Goal: Navigation & Orientation: Find specific page/section

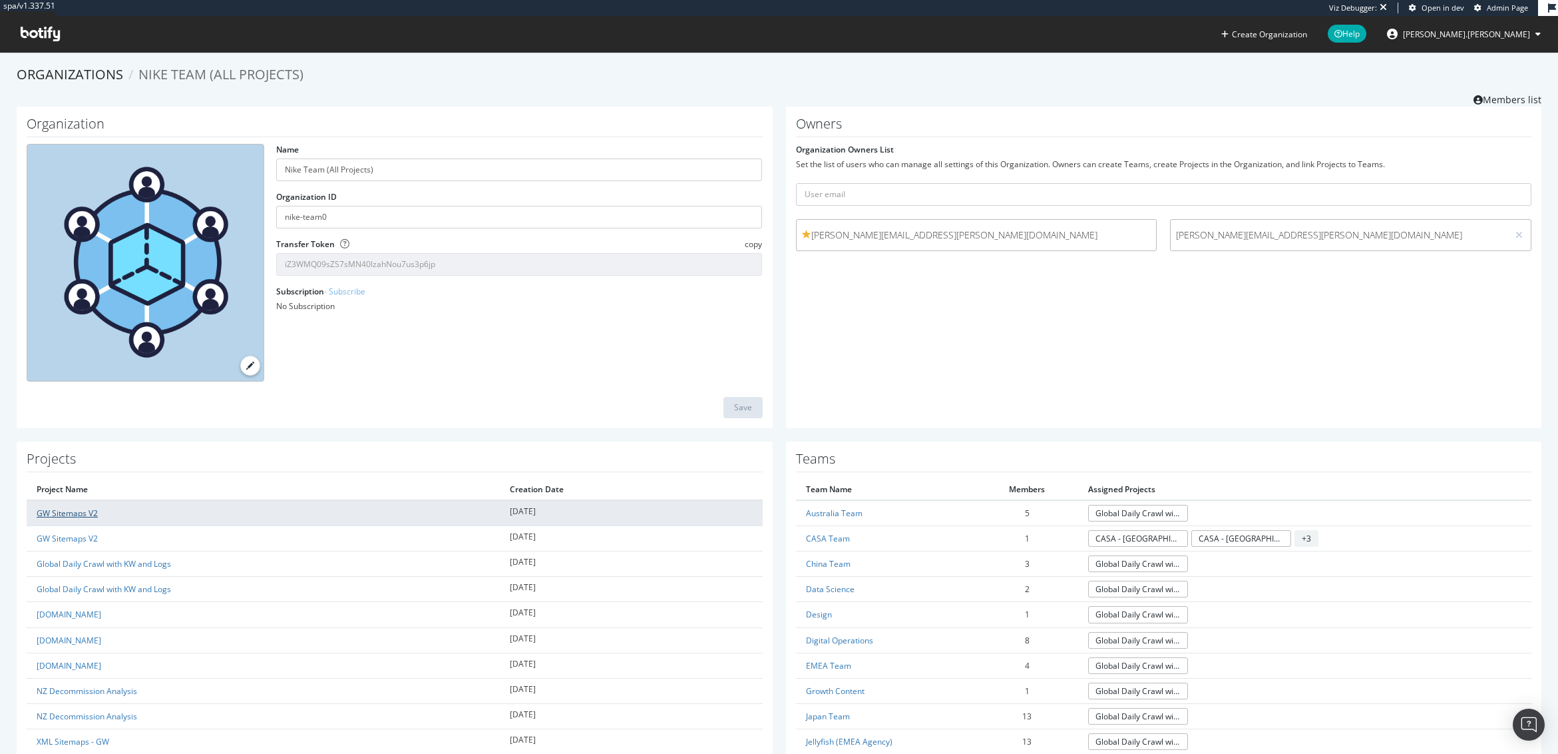
click at [75, 513] on link "GW Sitemaps V2" at bounding box center [67, 512] width 61 height 11
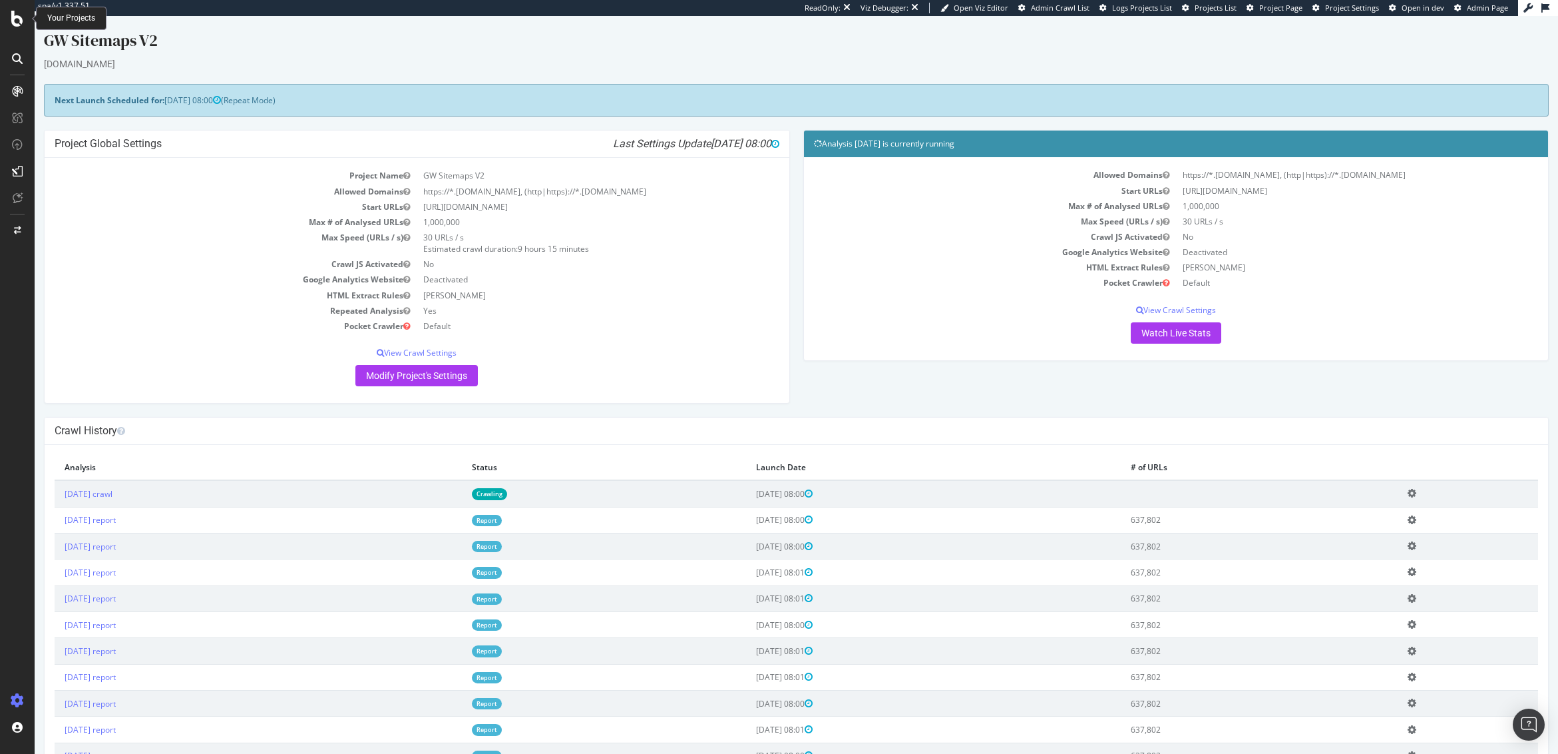
click at [15, 20] on icon at bounding box center [17, 19] width 12 height 16
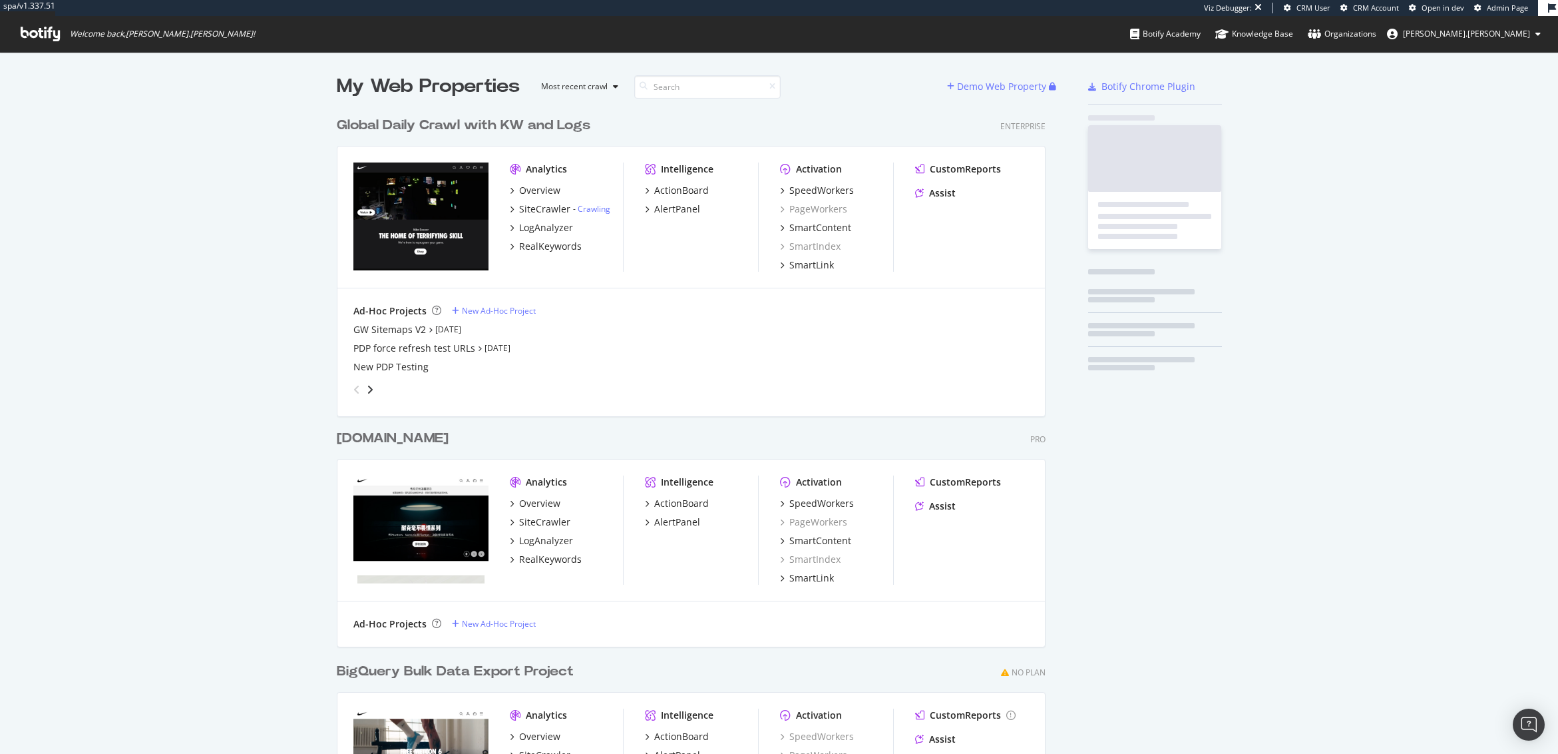
scroll to position [769, 710]
